Goal: Transaction & Acquisition: Obtain resource

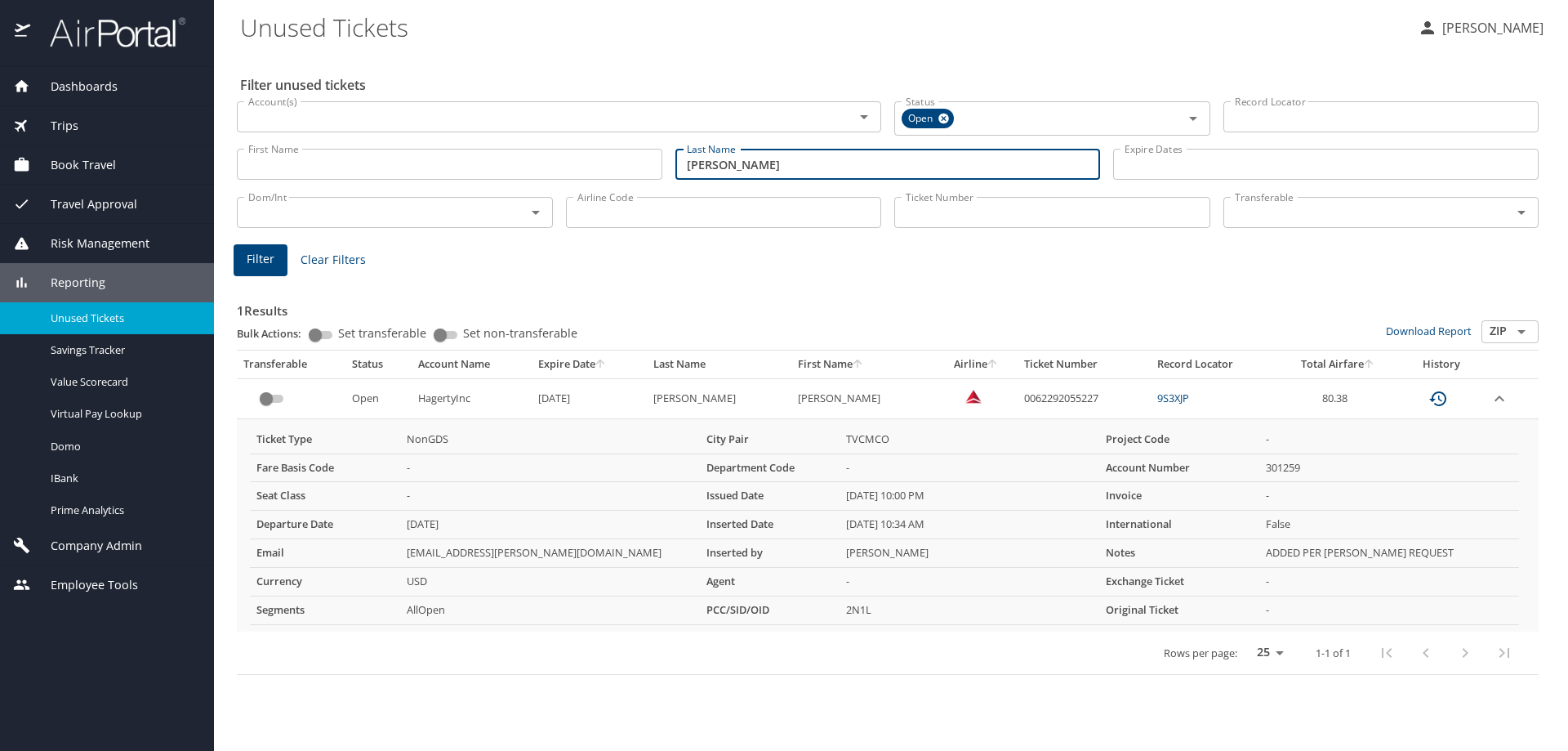
drag, startPoint x: 784, startPoint y: 161, endPoint x: 519, endPoint y: 180, distance: 265.7
click at [525, 178] on div "First Name First Name Last Name [PERSON_NAME] Last Name Expire Dates Expire Dat…" at bounding box center [887, 165] width 1315 height 58
type input "[PERSON_NAME]"
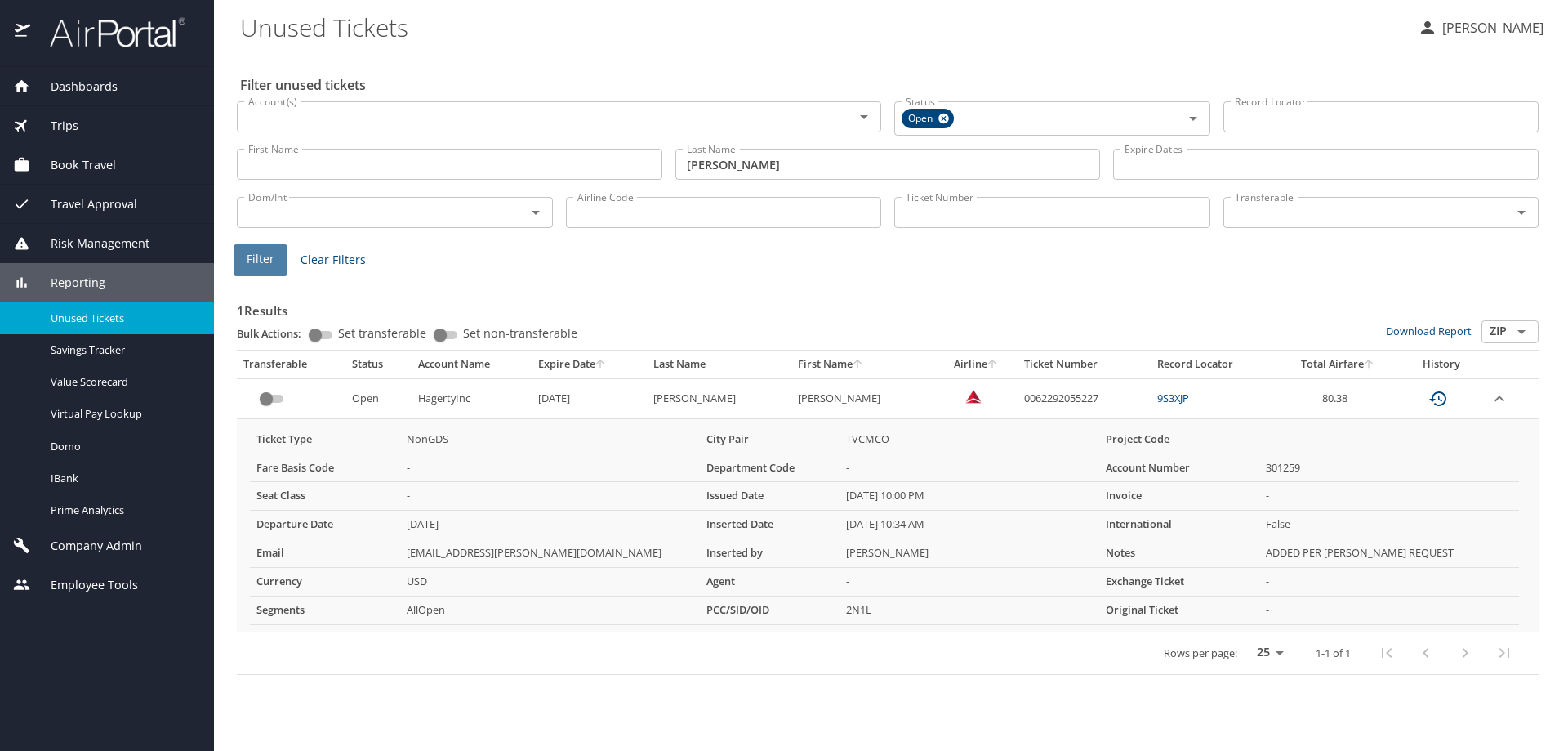
click at [271, 260] on span "Filter" at bounding box center [260, 259] width 28 height 20
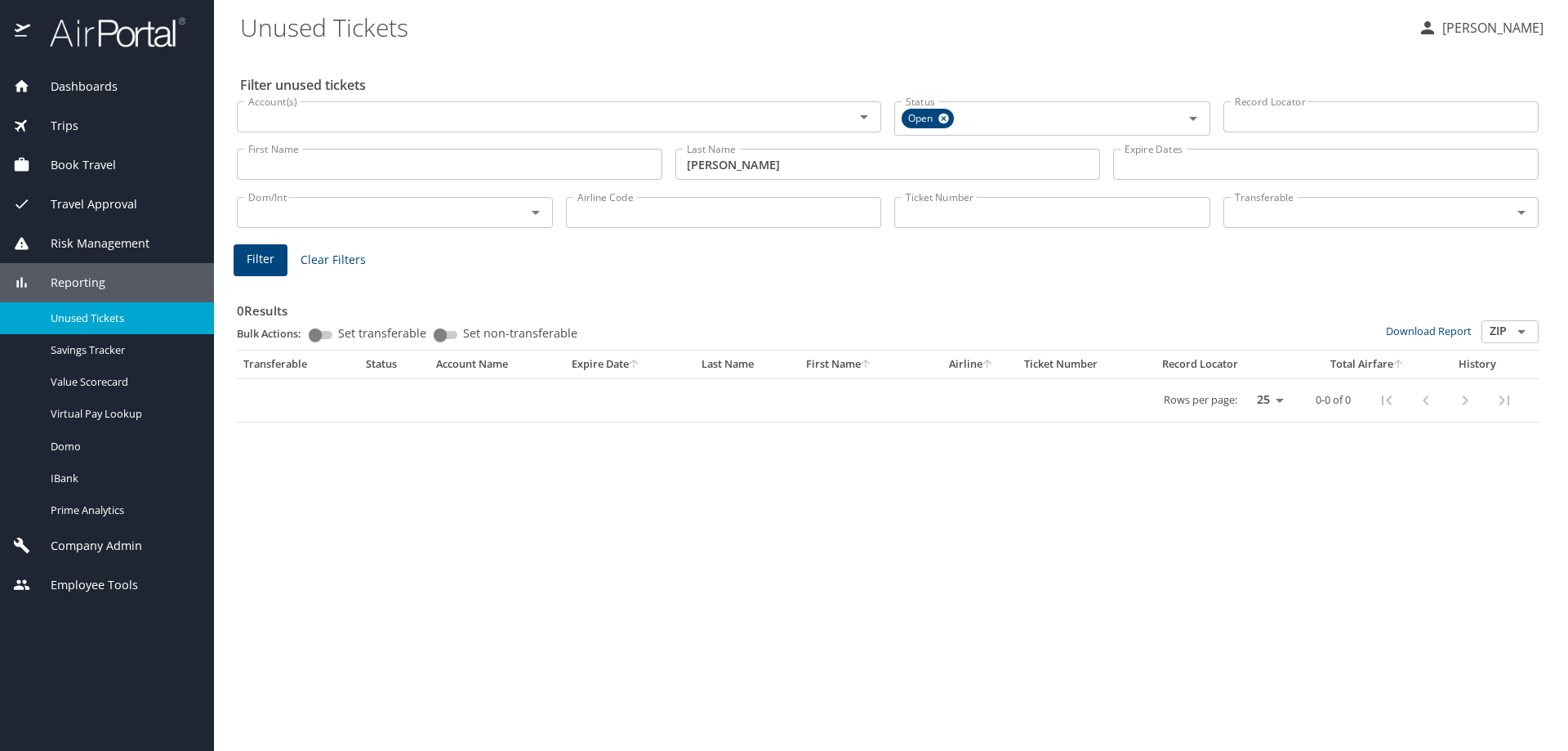
click at [64, 117] on span "Trips" at bounding box center [54, 125] width 48 height 18
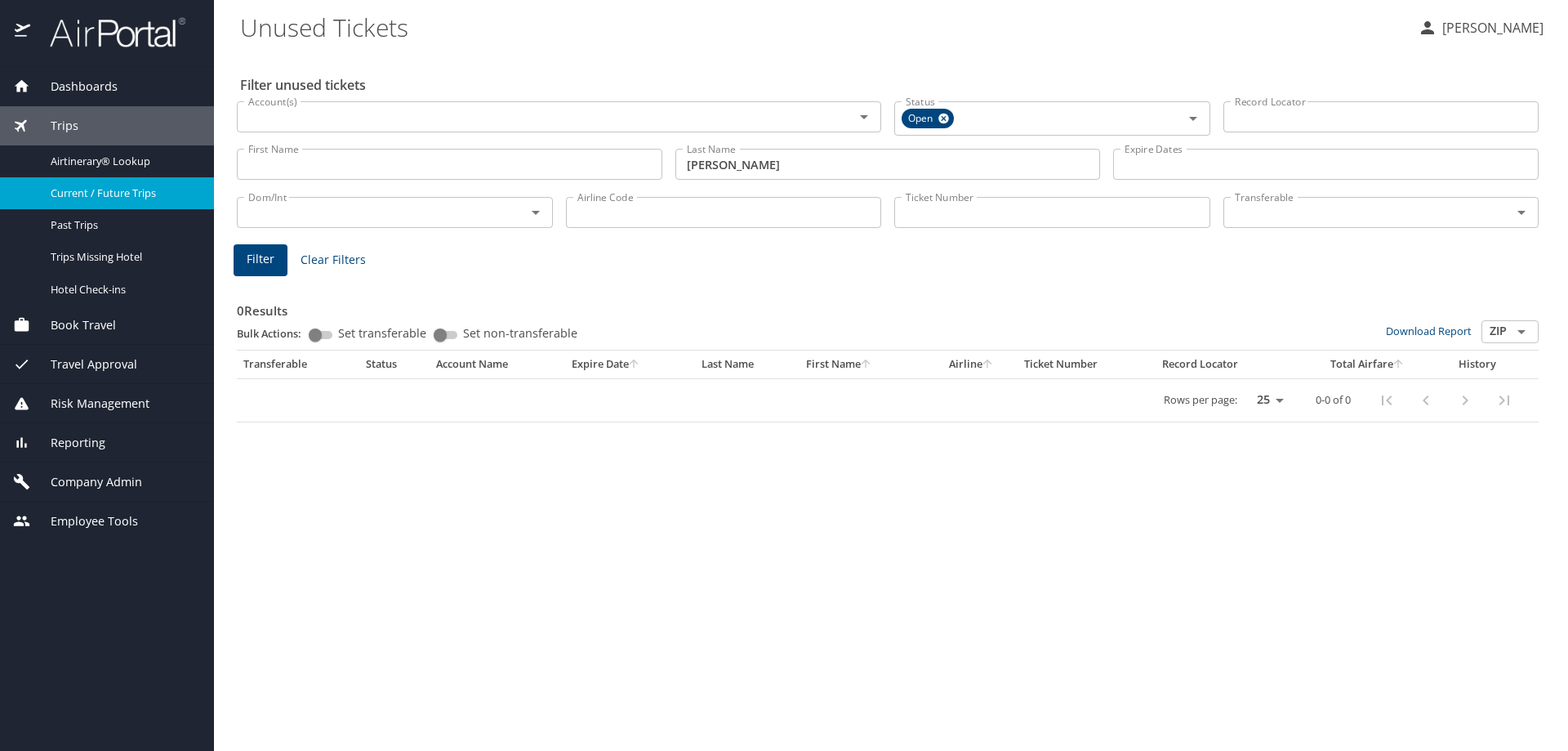
click at [112, 190] on span "Current / Future Trips" at bounding box center [122, 194] width 143 height 15
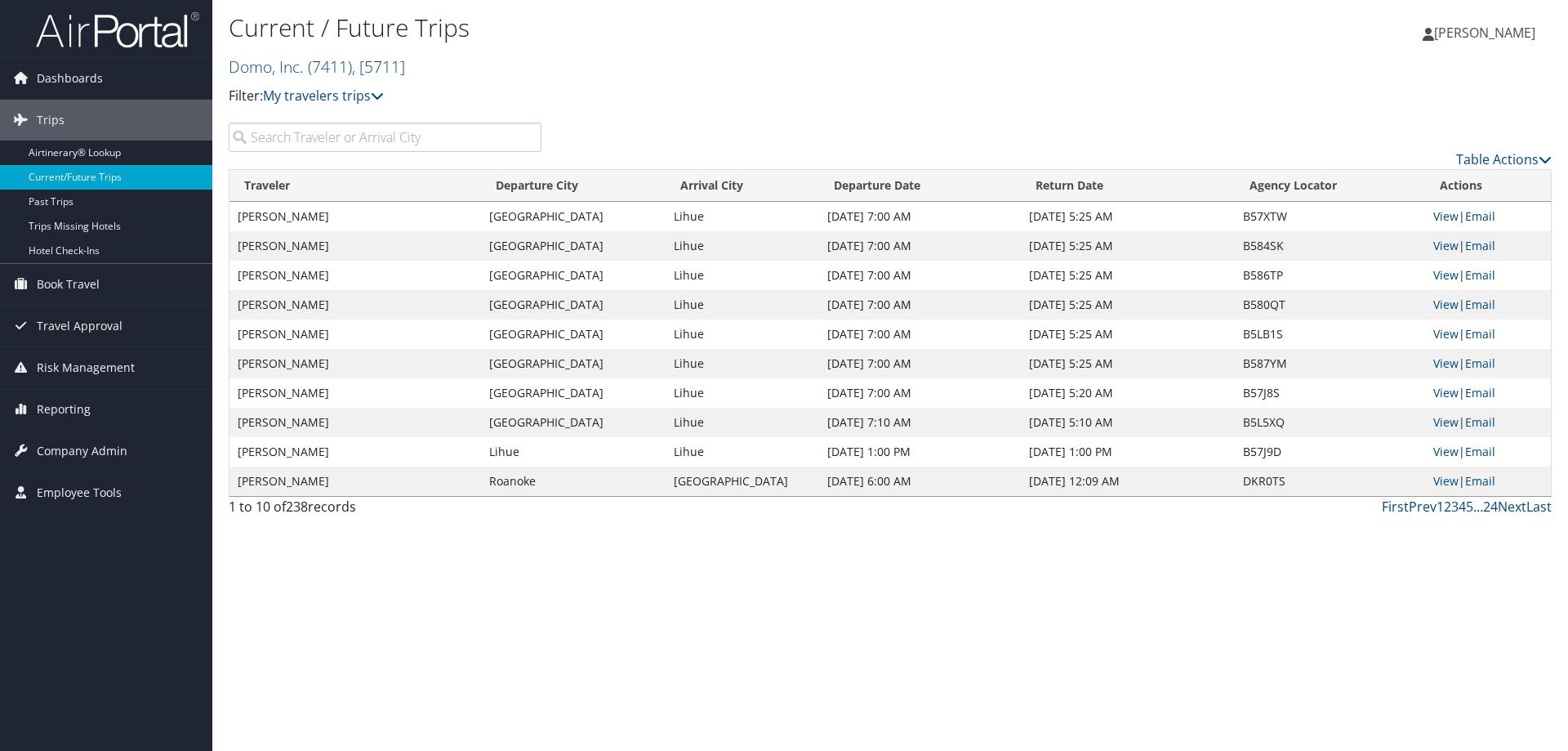
click at [418, 67] on h2 "Domo, Inc. ( 7411 ) , [ 5711 ]" at bounding box center [670, 65] width 882 height 28
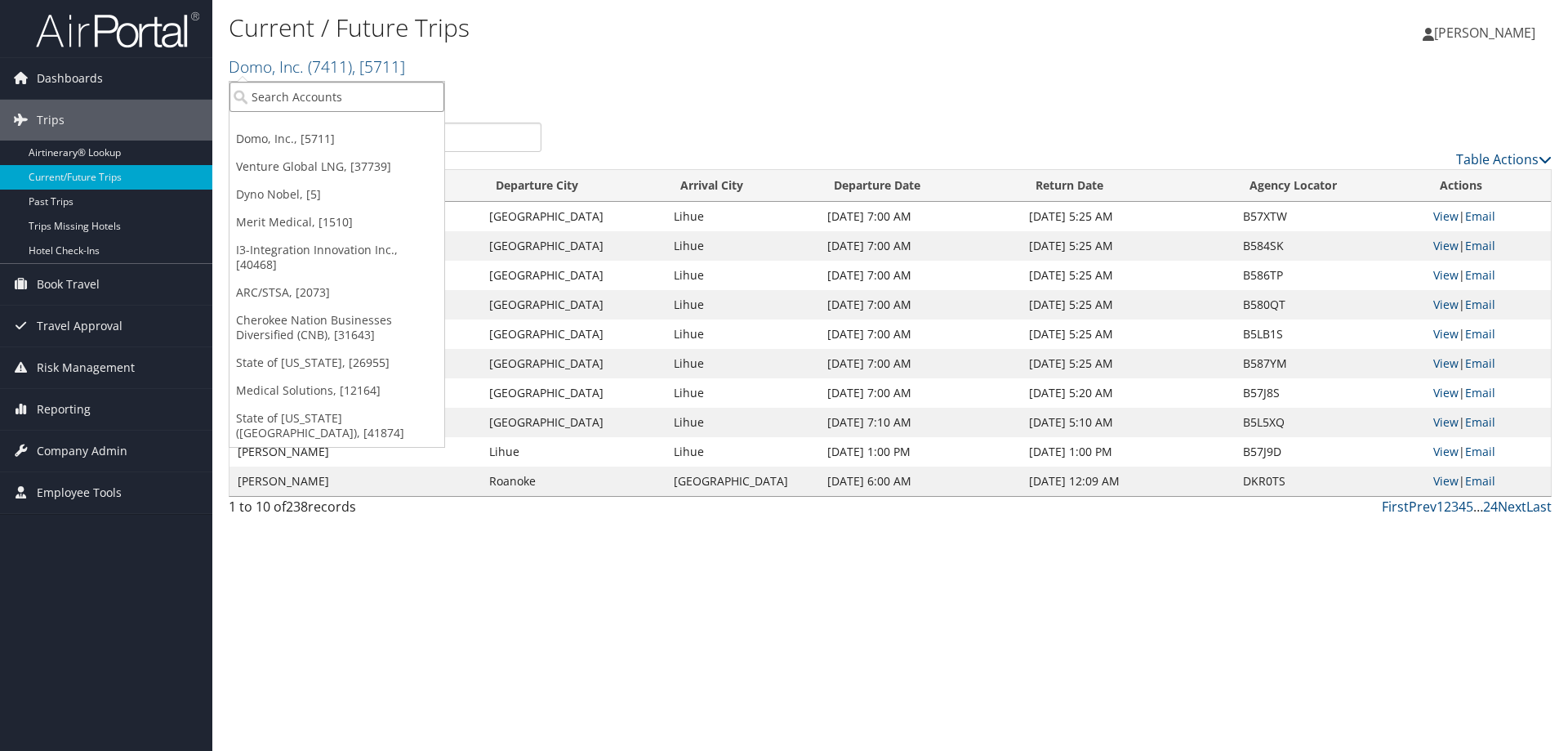
click at [331, 93] on input "search" at bounding box center [336, 96] width 215 height 30
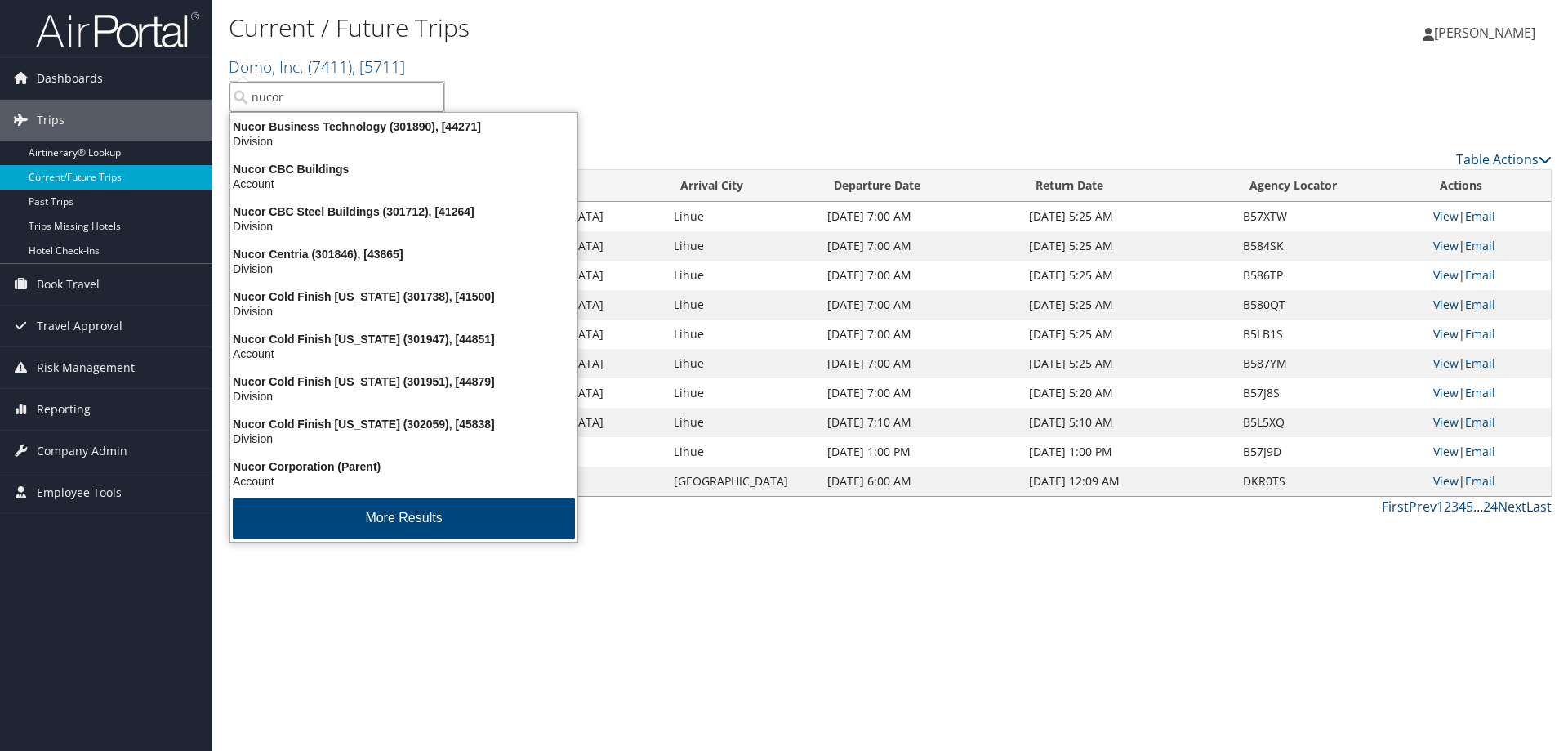
type input "nucor"
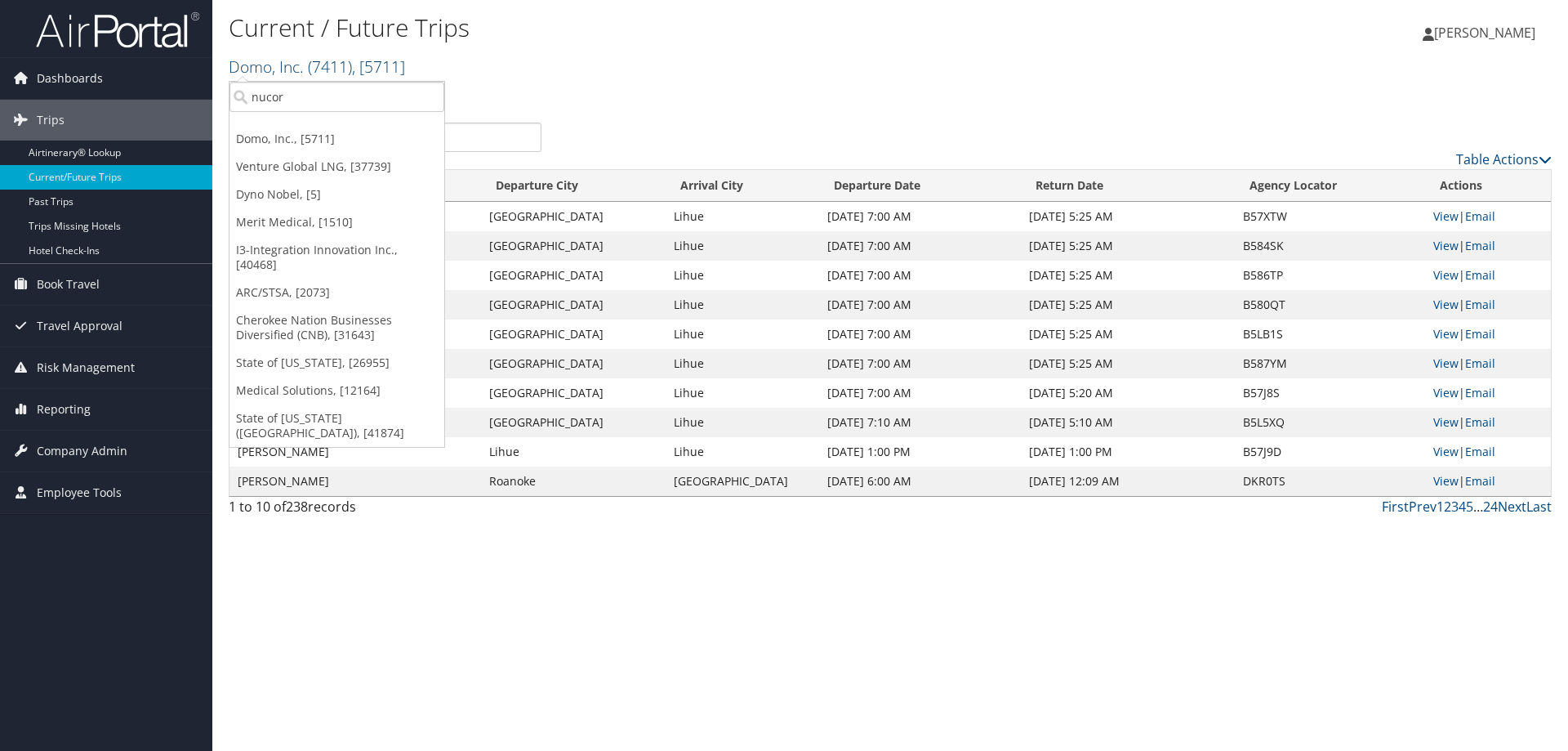
click at [336, 65] on span "( 7411 )" at bounding box center [330, 66] width 44 height 22
click at [349, 105] on input "nucor" at bounding box center [336, 96] width 215 height 30
type input "nucor busine"
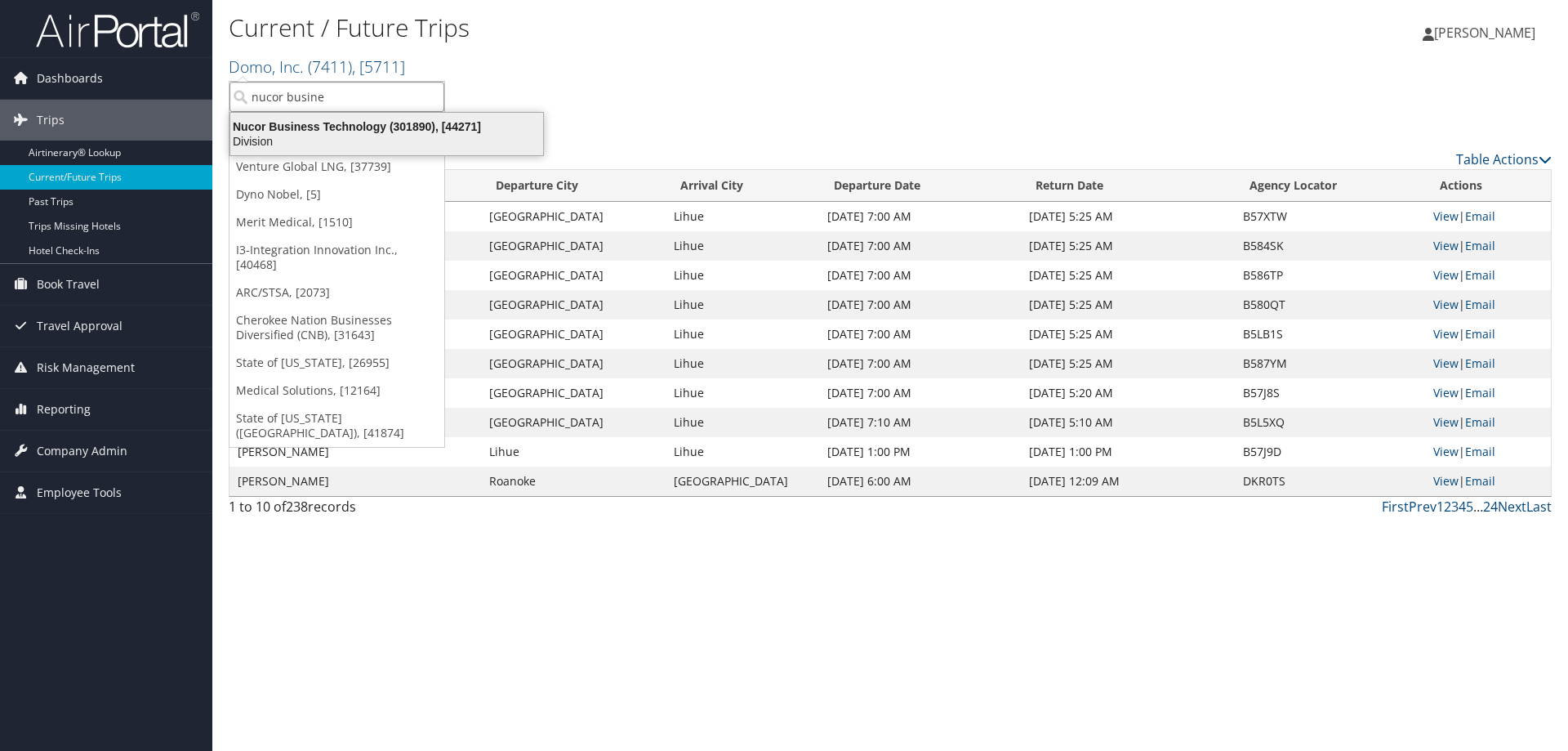
click at [364, 125] on div "Nucor Business Technology (301890), [44271]" at bounding box center [386, 126] width 332 height 14
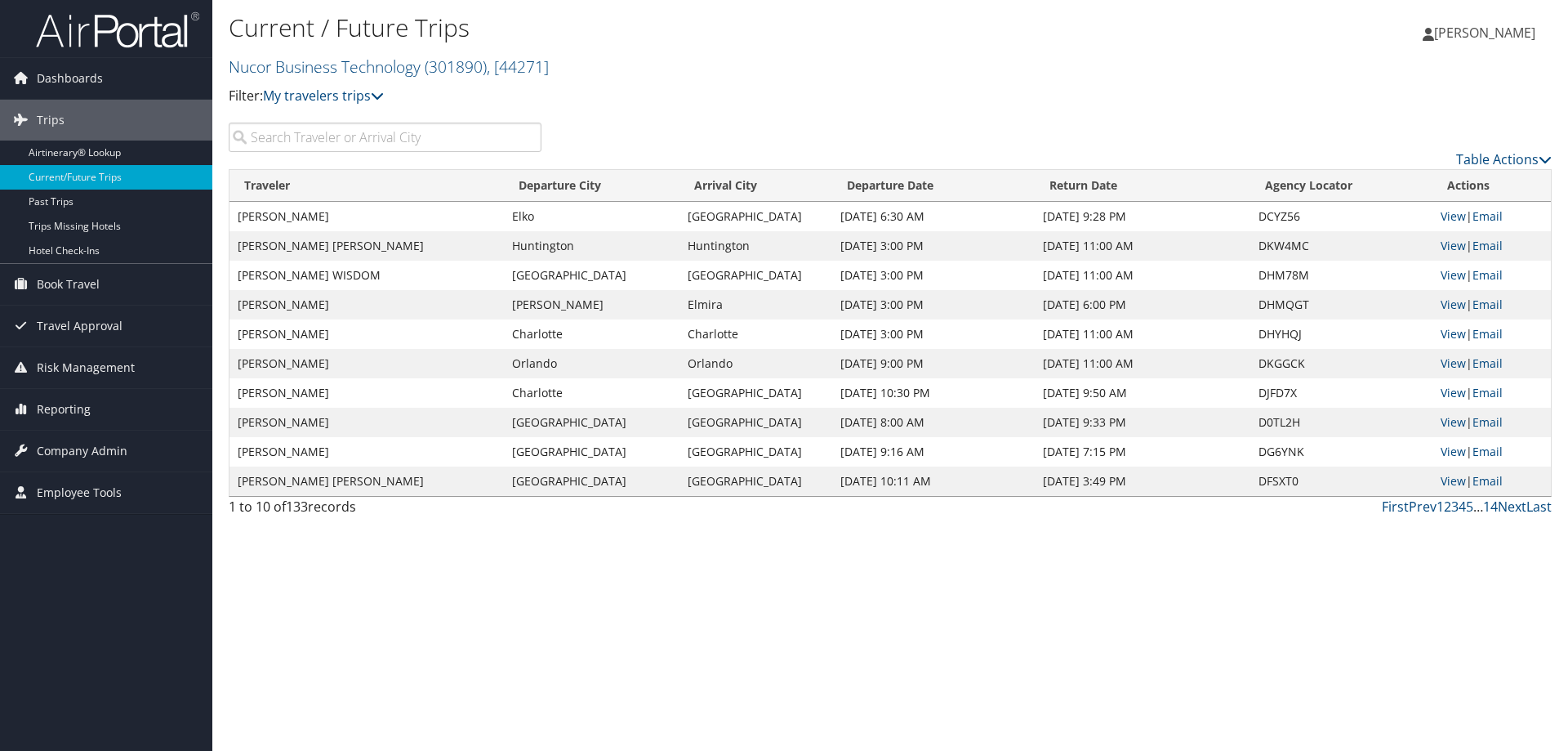
click at [342, 136] on input "search" at bounding box center [385, 137] width 313 height 30
paste input "DNQJF4"
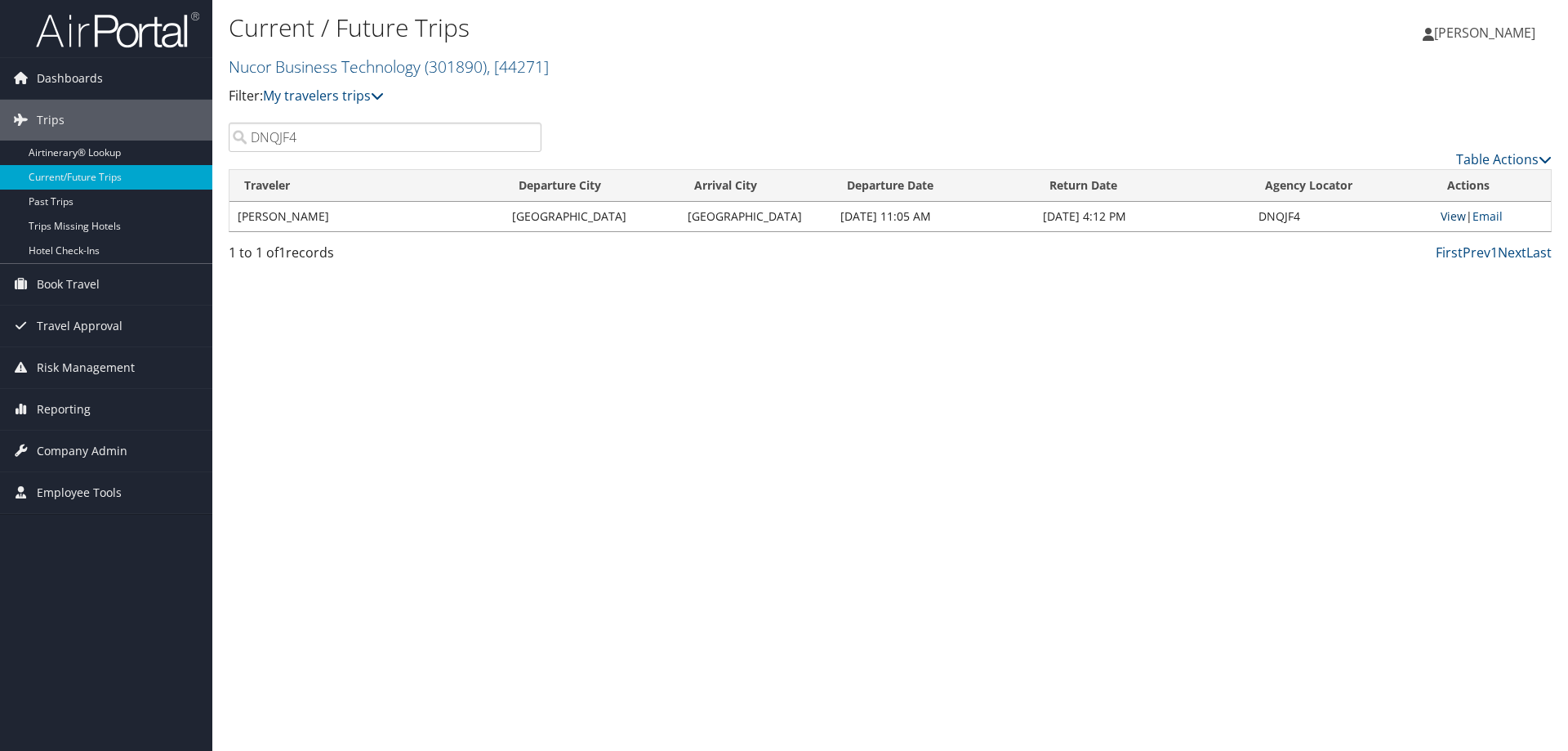
type input "DNQJF4"
click at [1444, 214] on link "View" at bounding box center [1452, 216] width 25 height 15
click at [549, 68] on span ", [ 44271 ]" at bounding box center [518, 66] width 62 height 22
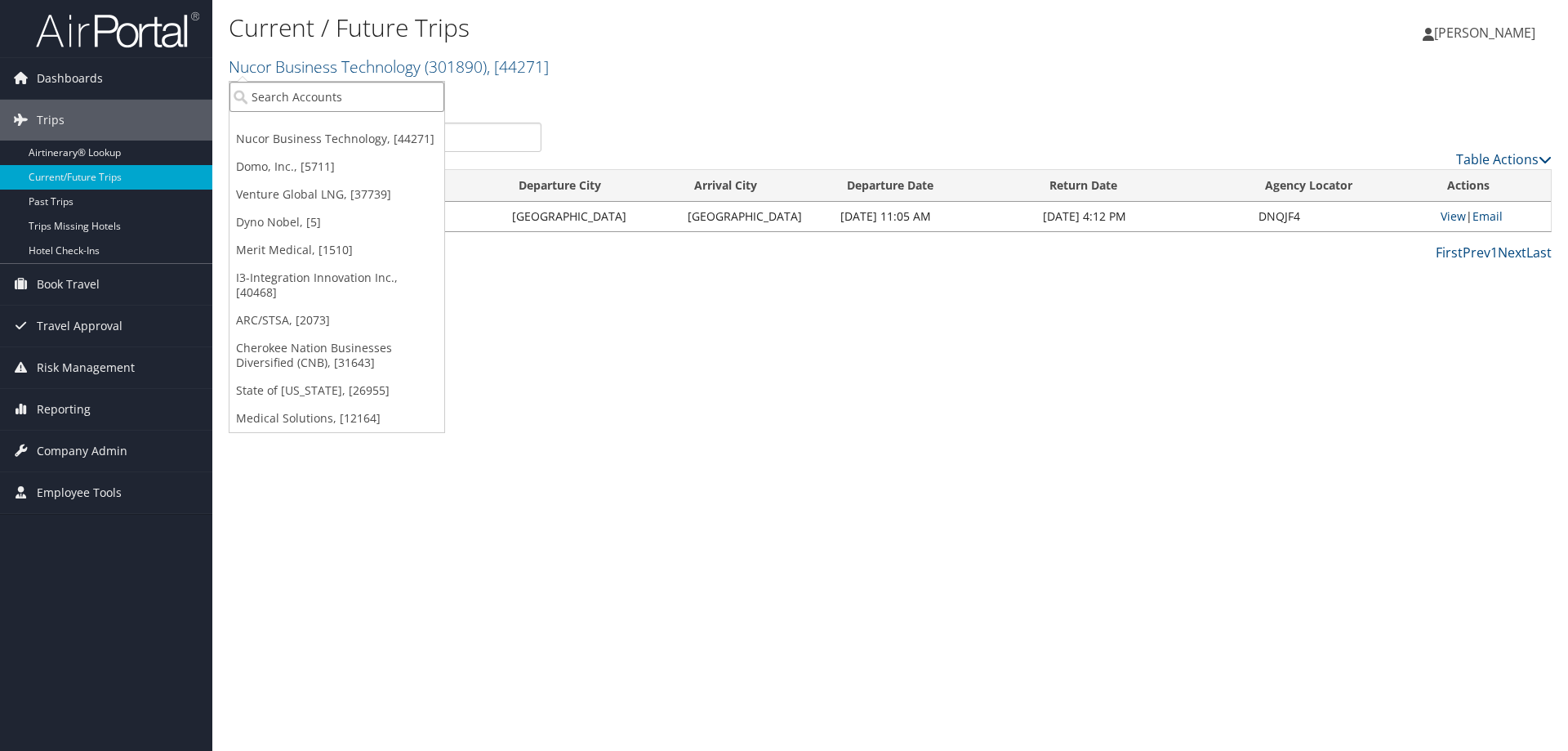
click at [283, 95] on input "search" at bounding box center [336, 96] width 215 height 30
type input "demo"
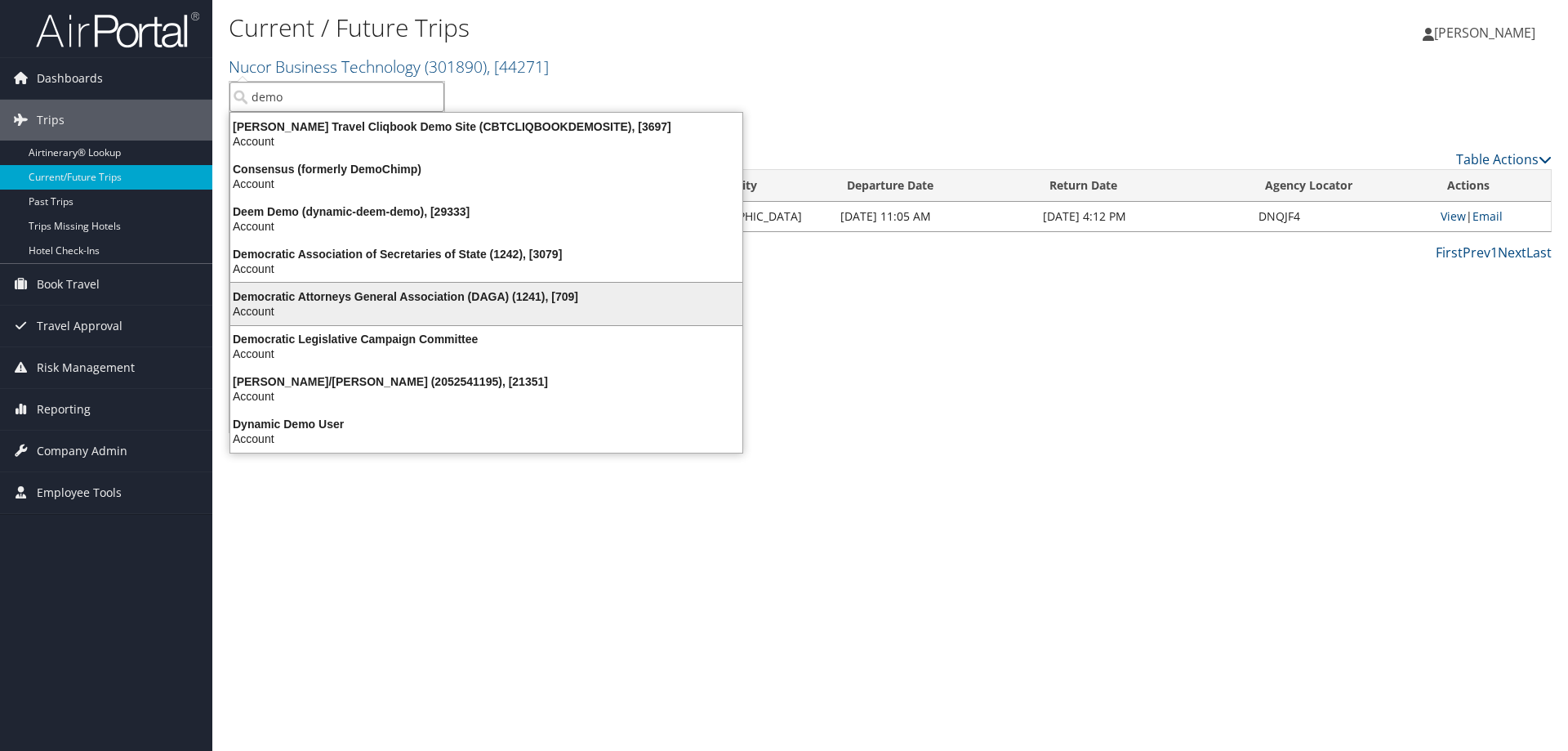
click at [304, 295] on div "Democratic Attorneys General Association (DAGA) (1241), [709]" at bounding box center [486, 296] width 531 height 14
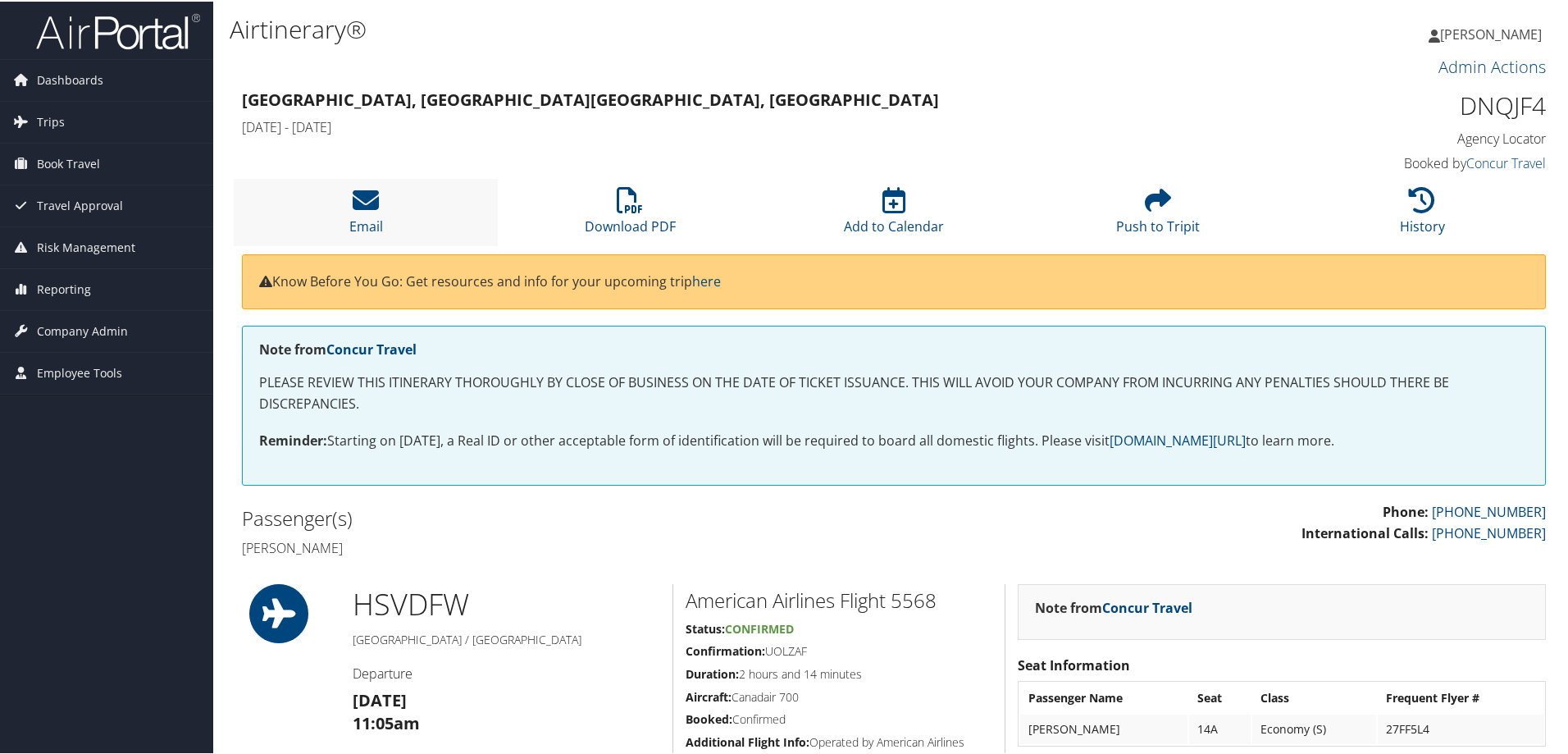
click at [407, 225] on li "Email" at bounding box center [365, 210] width 264 height 67
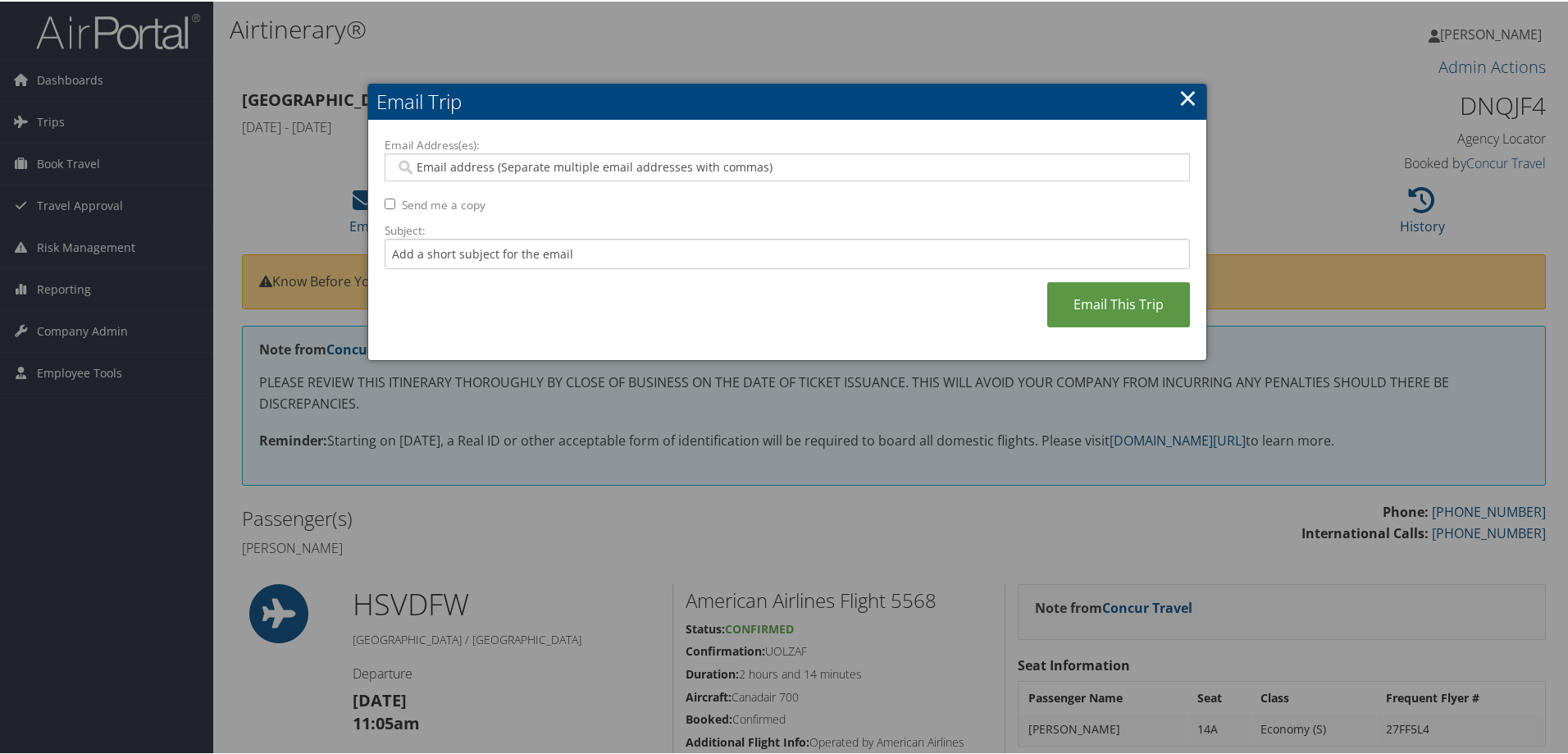
click at [616, 179] on div "Email Address(es): Send me a copy Subject: Email This Trip" at bounding box center [787, 239] width 805 height 208
click at [646, 167] on input "Email Address(es):" at bounding box center [787, 165] width 783 height 16
paste input "JULIAN.MAYERS@NUCOR.COM"
type input "JULIAN.MAYERS@NUCOR.COM"
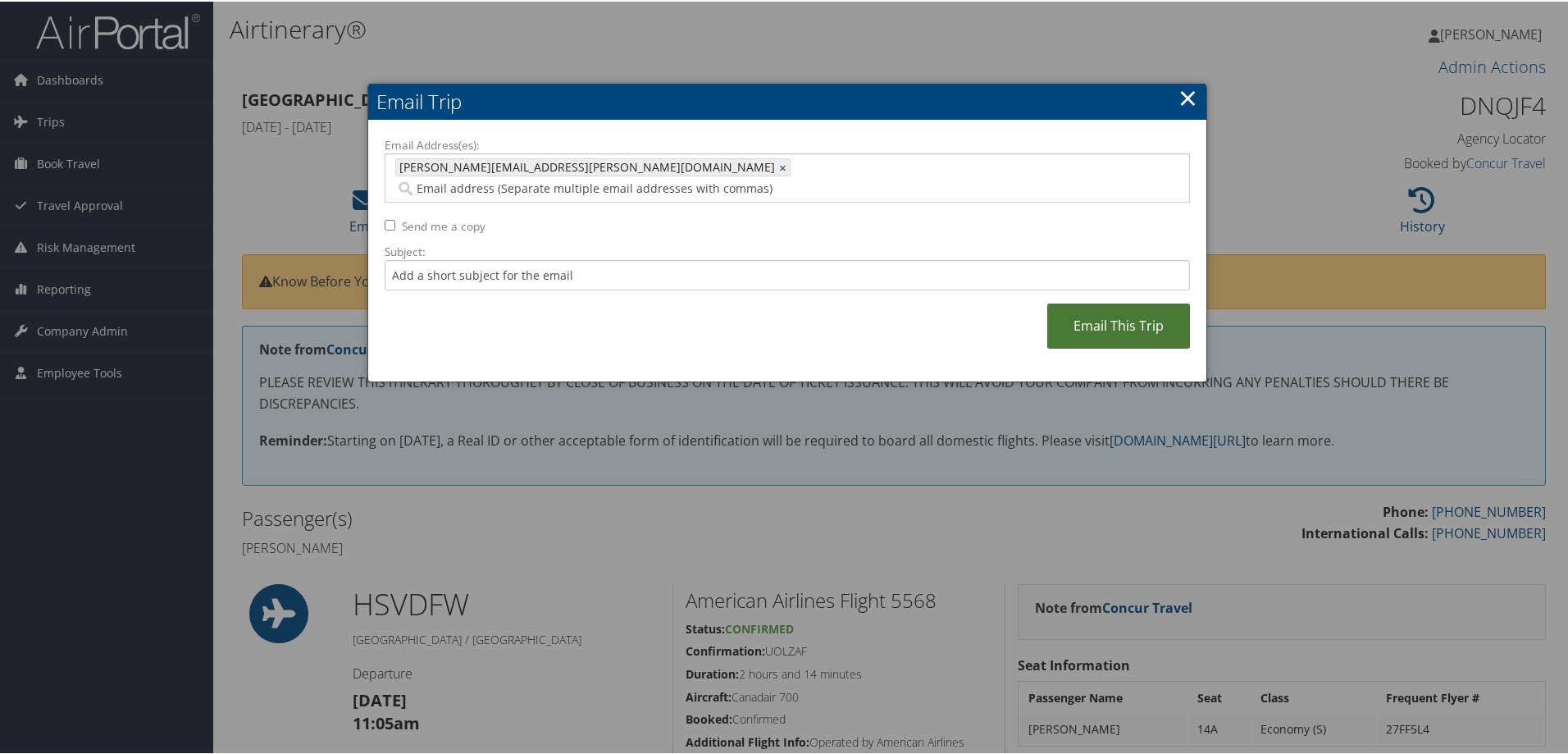
click at [1103, 302] on link "Email This Trip" at bounding box center [1118, 324] width 143 height 45
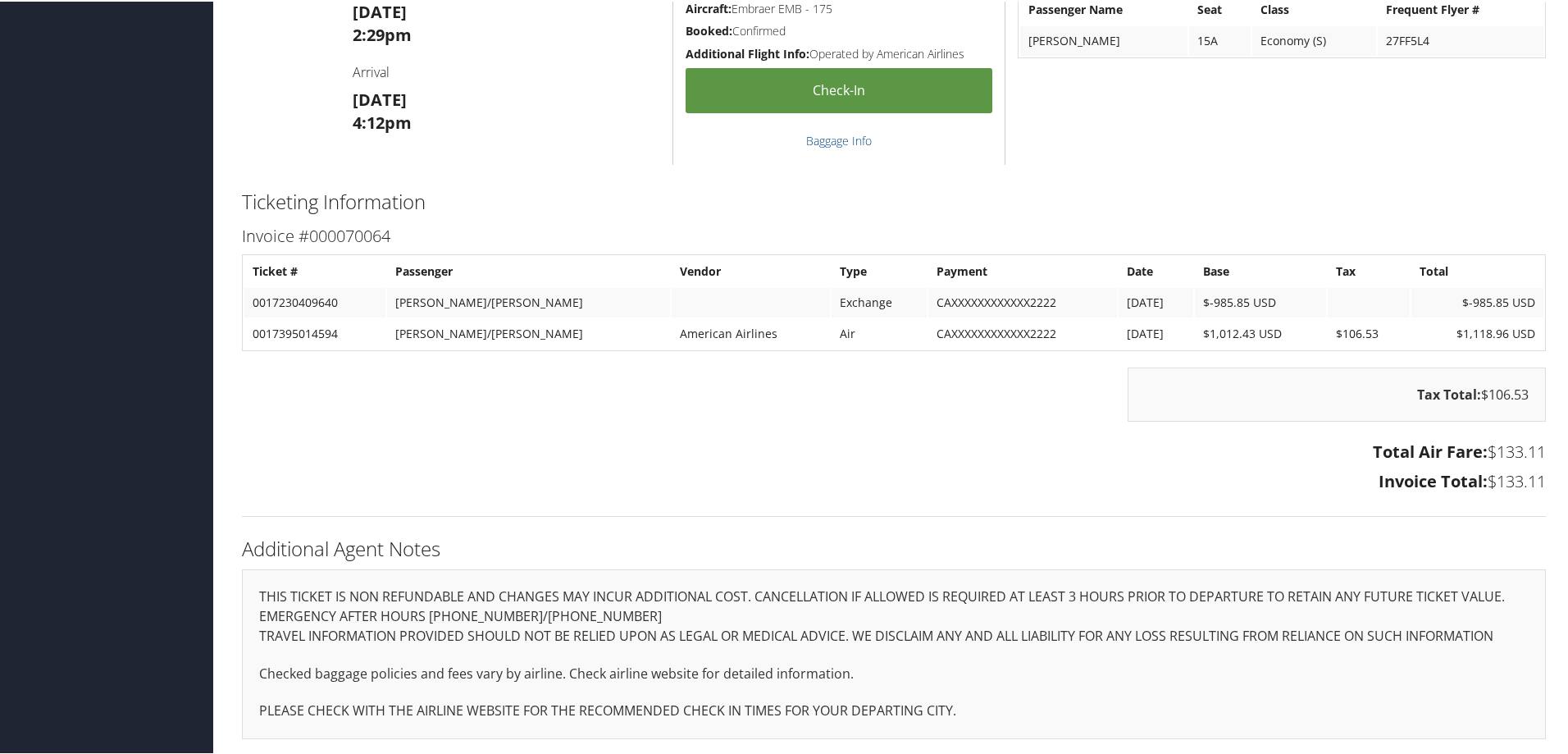
scroll to position [1284, 0]
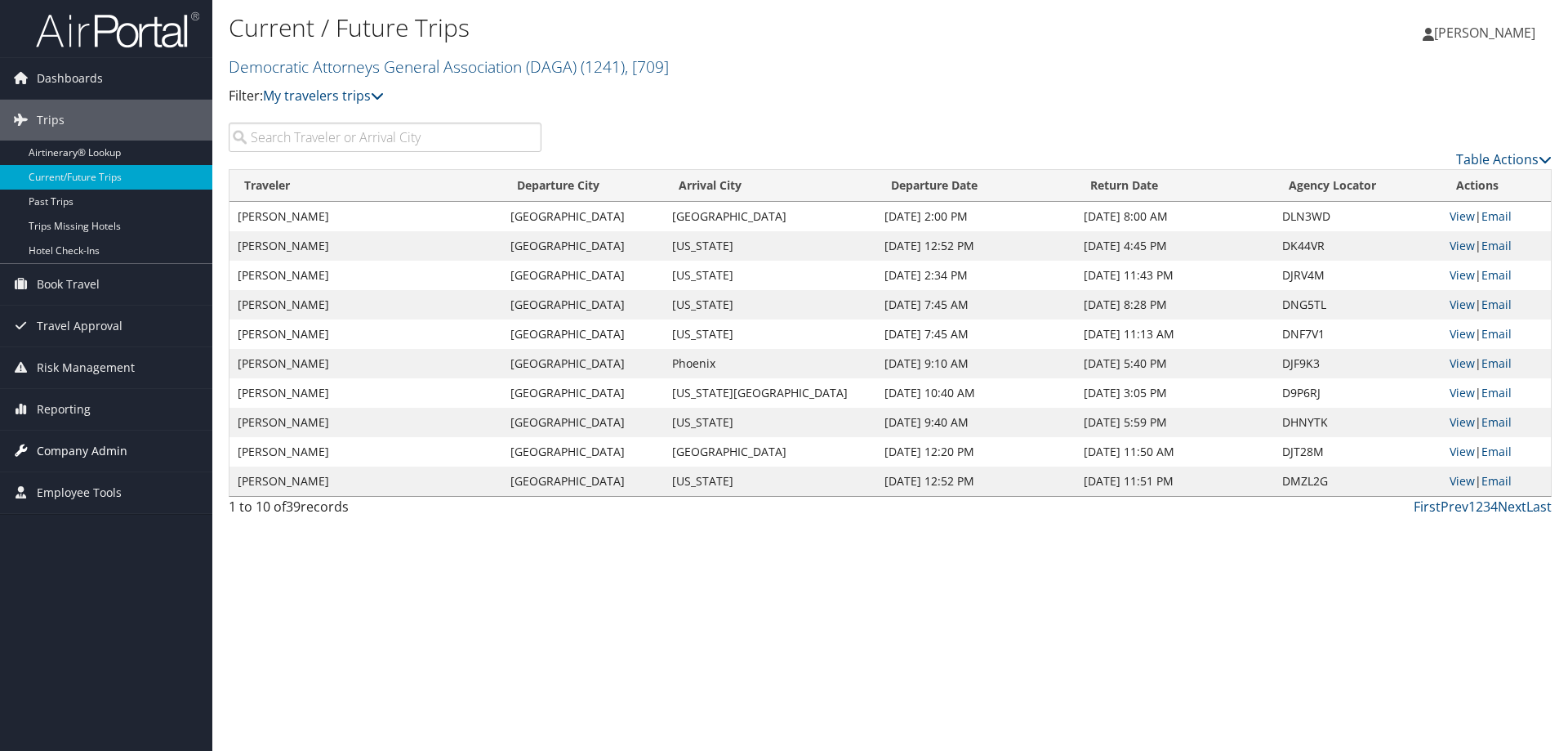
click at [77, 448] on span "Company Admin" at bounding box center [82, 451] width 90 height 40
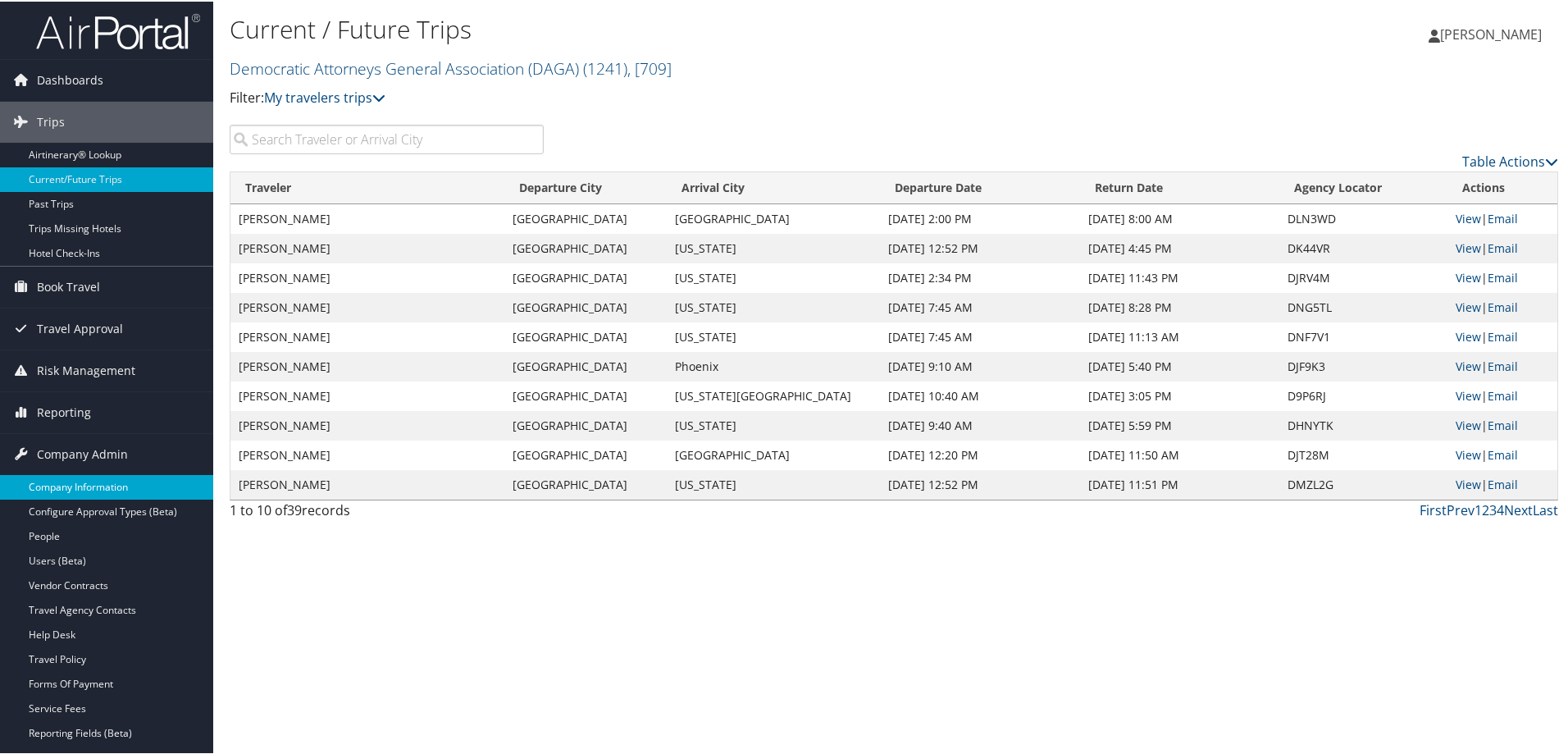
click at [73, 484] on link "Company Information" at bounding box center [106, 484] width 214 height 24
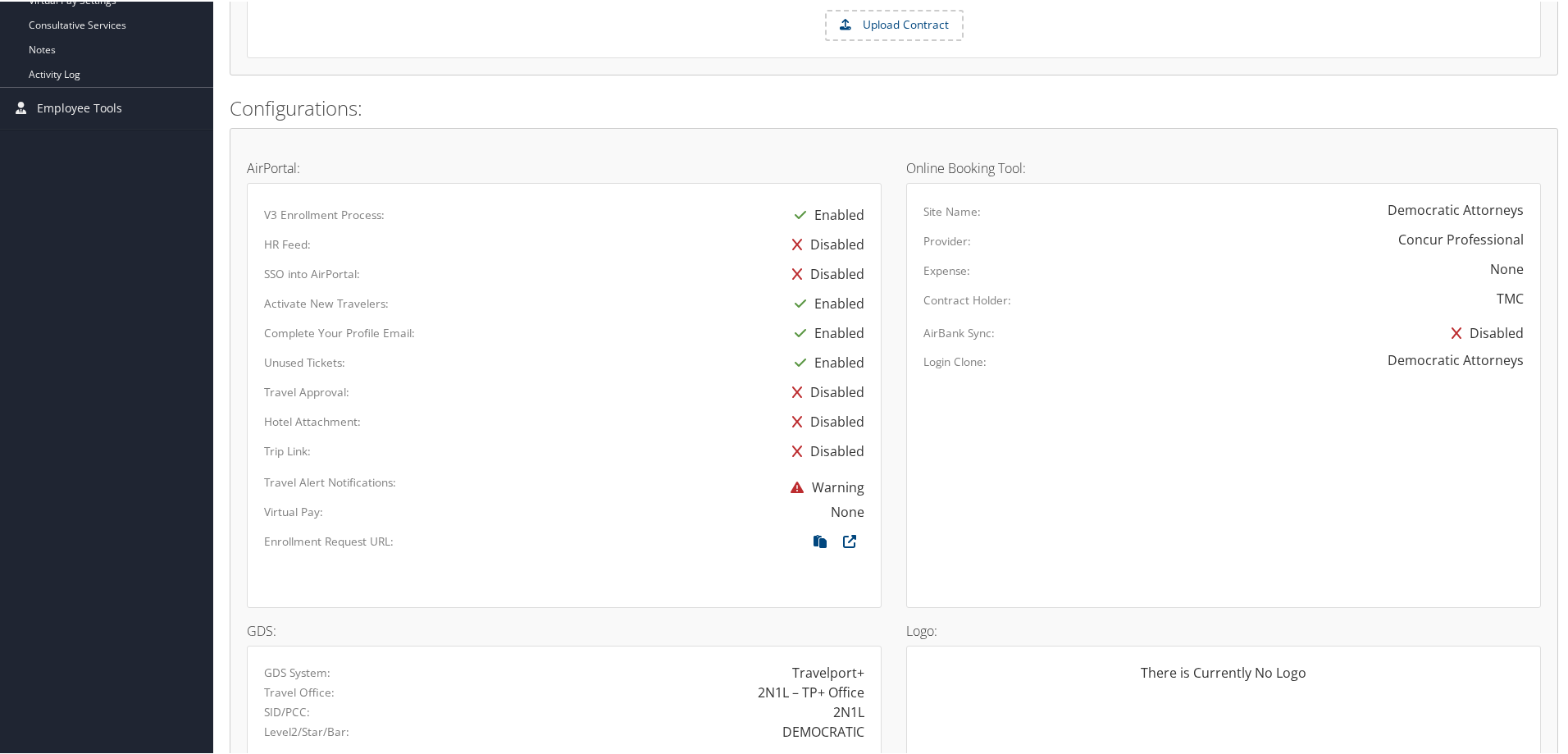
scroll to position [984, 0]
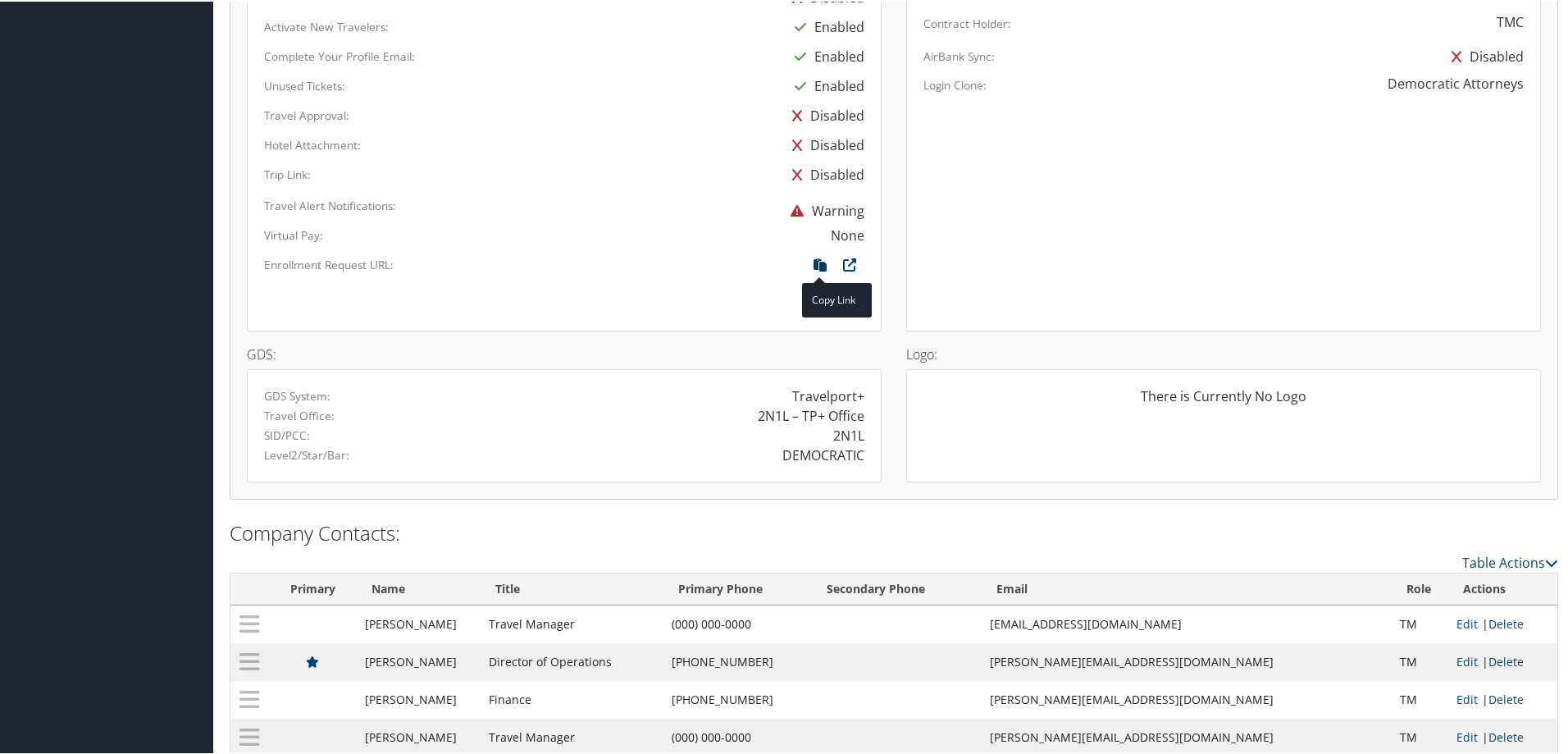
click at [818, 265] on icon at bounding box center [820, 268] width 30 height 21
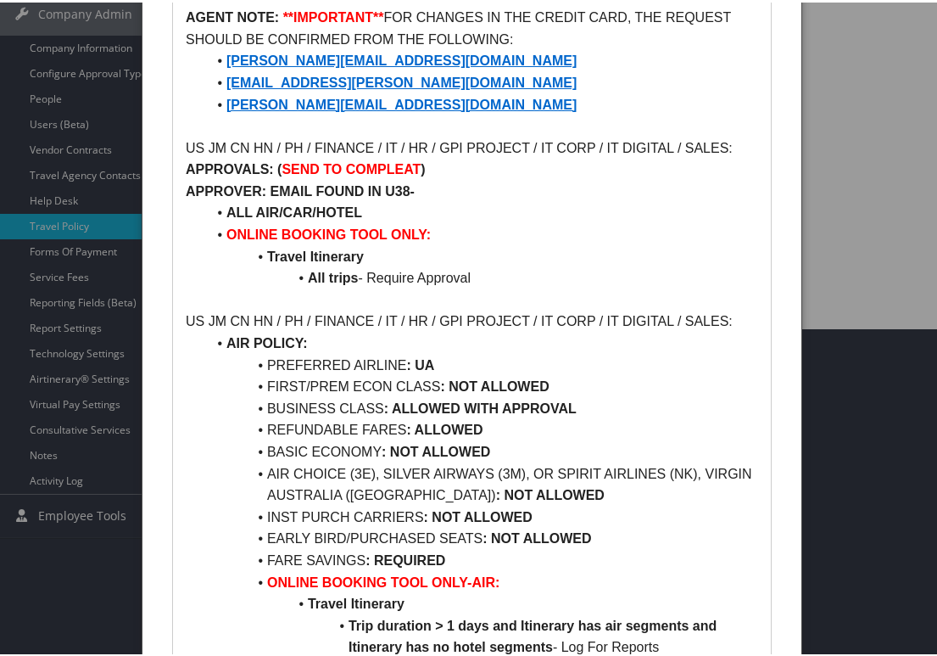
scroll to position [339, 0]
